Goal: Find specific page/section: Find specific page/section

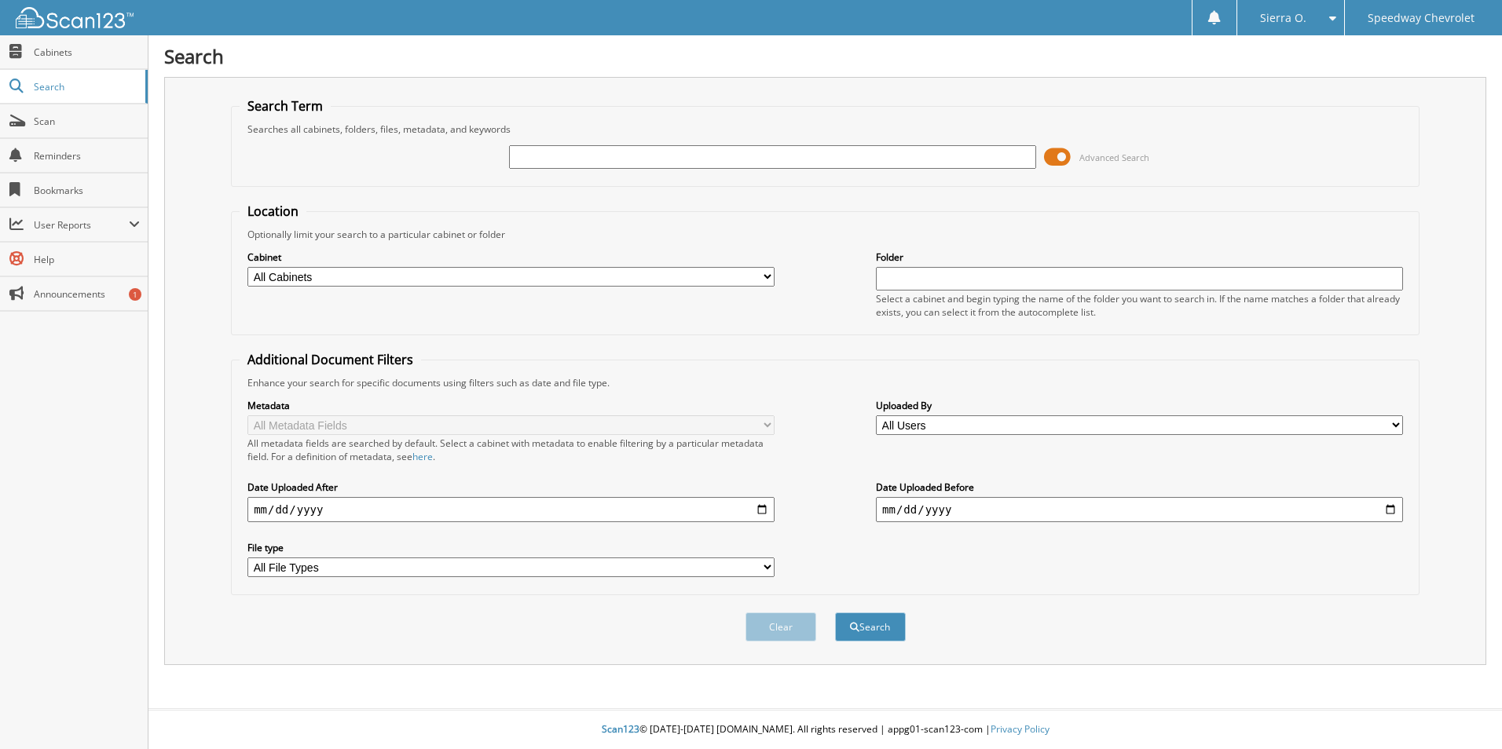
drag, startPoint x: 576, startPoint y: 157, endPoint x: 705, endPoint y: 150, distance: 129.0
click at [576, 157] on input "text" at bounding box center [772, 157] width 527 height 24
type input "268042"
click at [835, 613] on button "Search" at bounding box center [870, 627] width 71 height 29
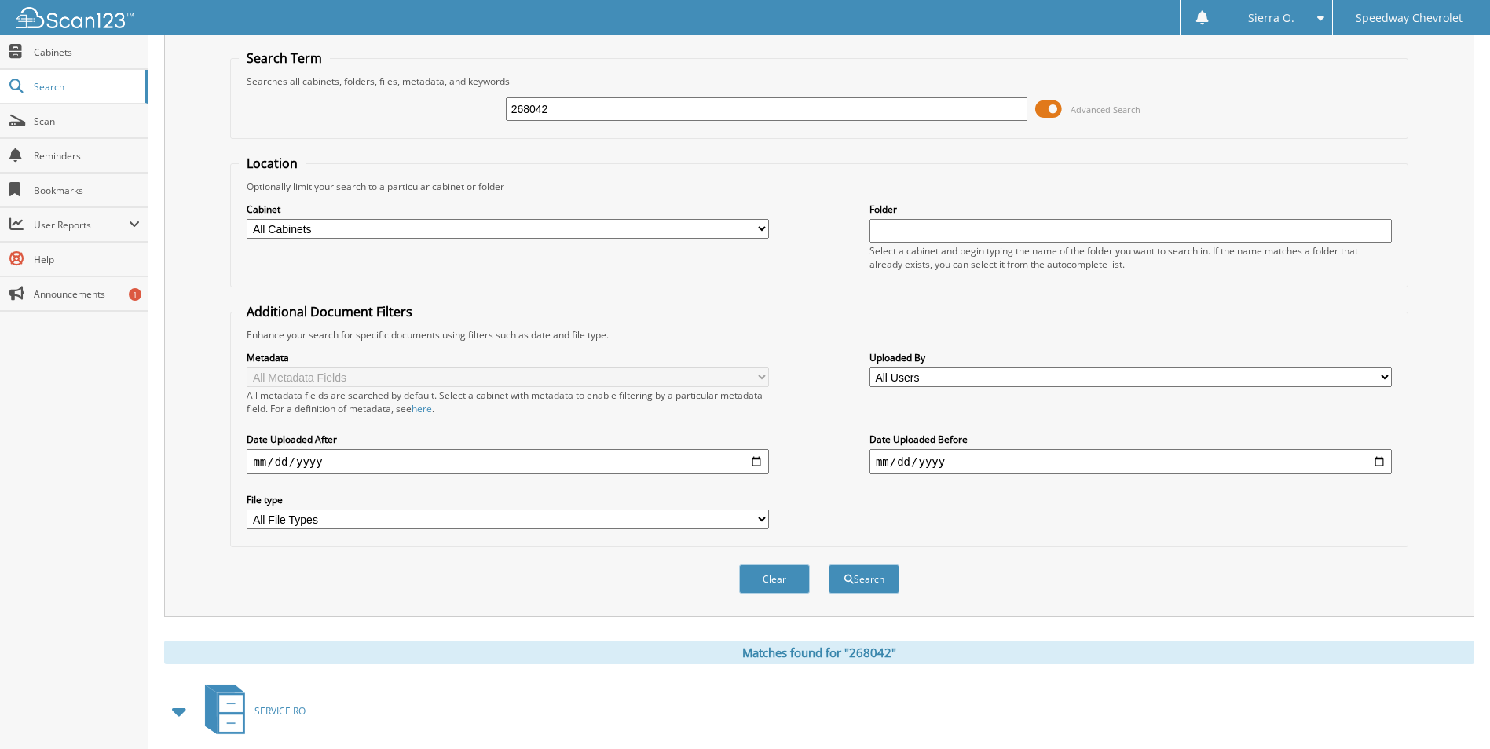
scroll to position [129, 0]
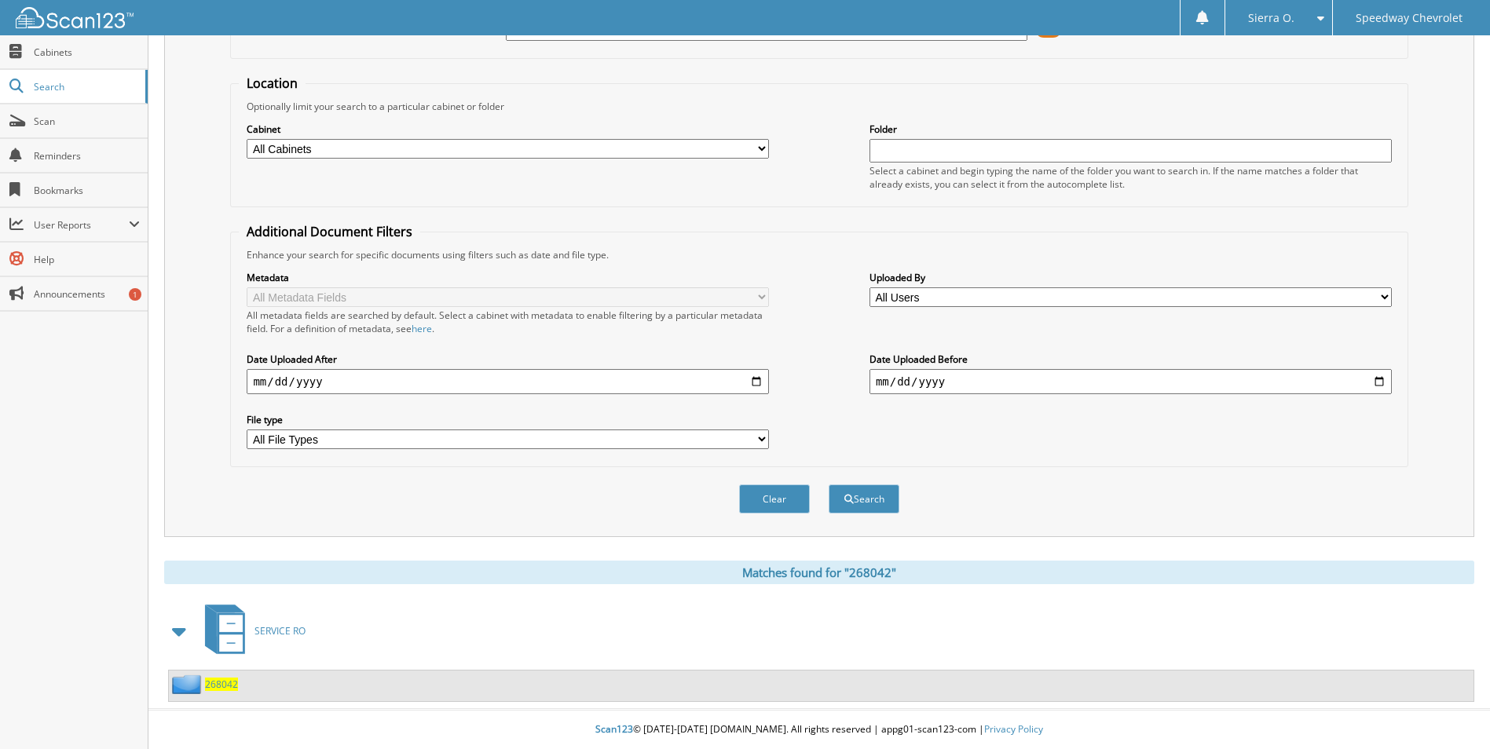
click at [209, 683] on span "268042" at bounding box center [221, 684] width 33 height 13
